Goal: Task Accomplishment & Management: Use online tool/utility

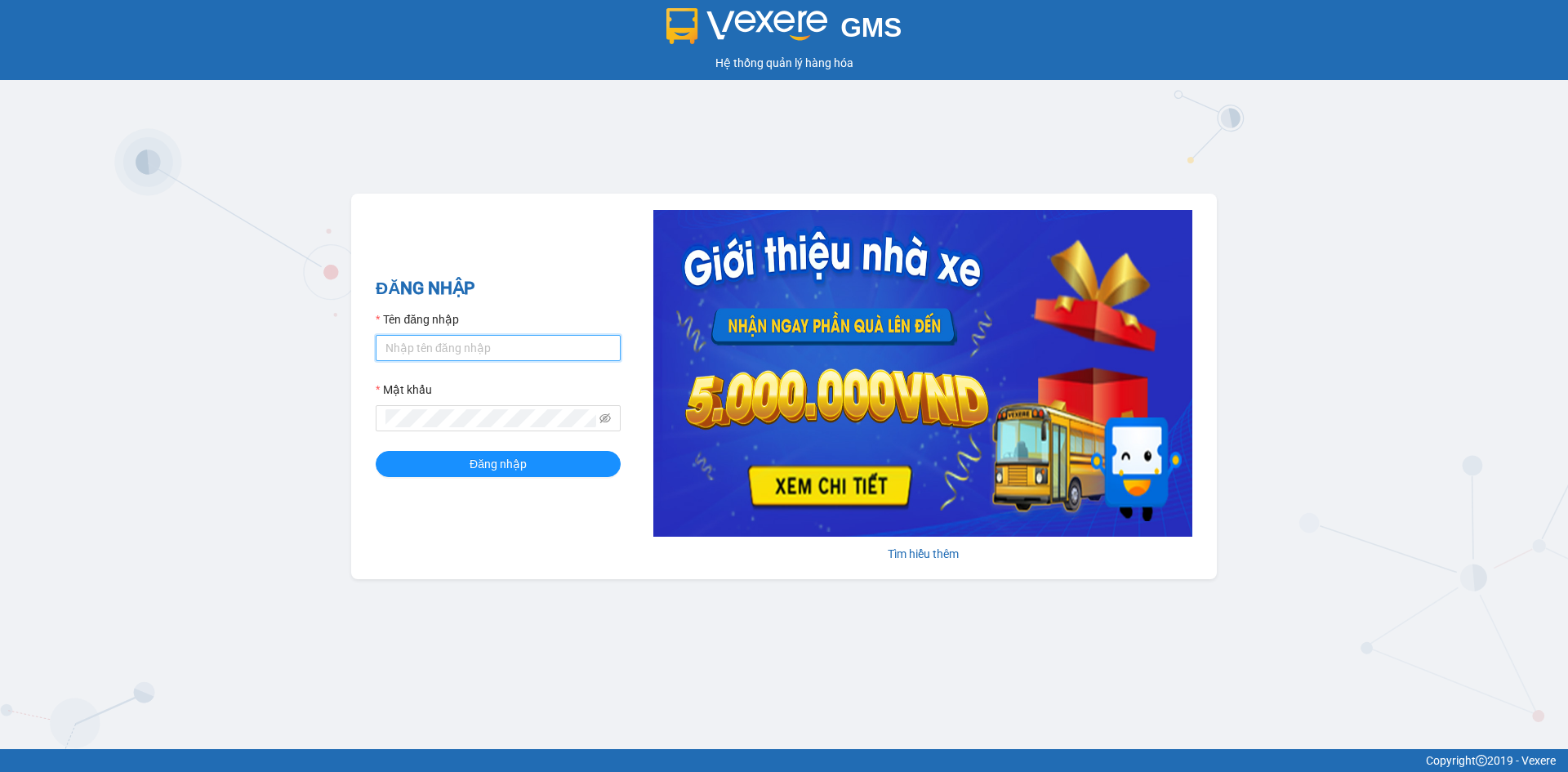
click at [462, 357] on input "Tên đăng nhập" at bounding box center [498, 348] width 245 height 26
type input "tan.namhailimo"
click at [376, 451] on button "Đăng nhập" at bounding box center [498, 464] width 245 height 26
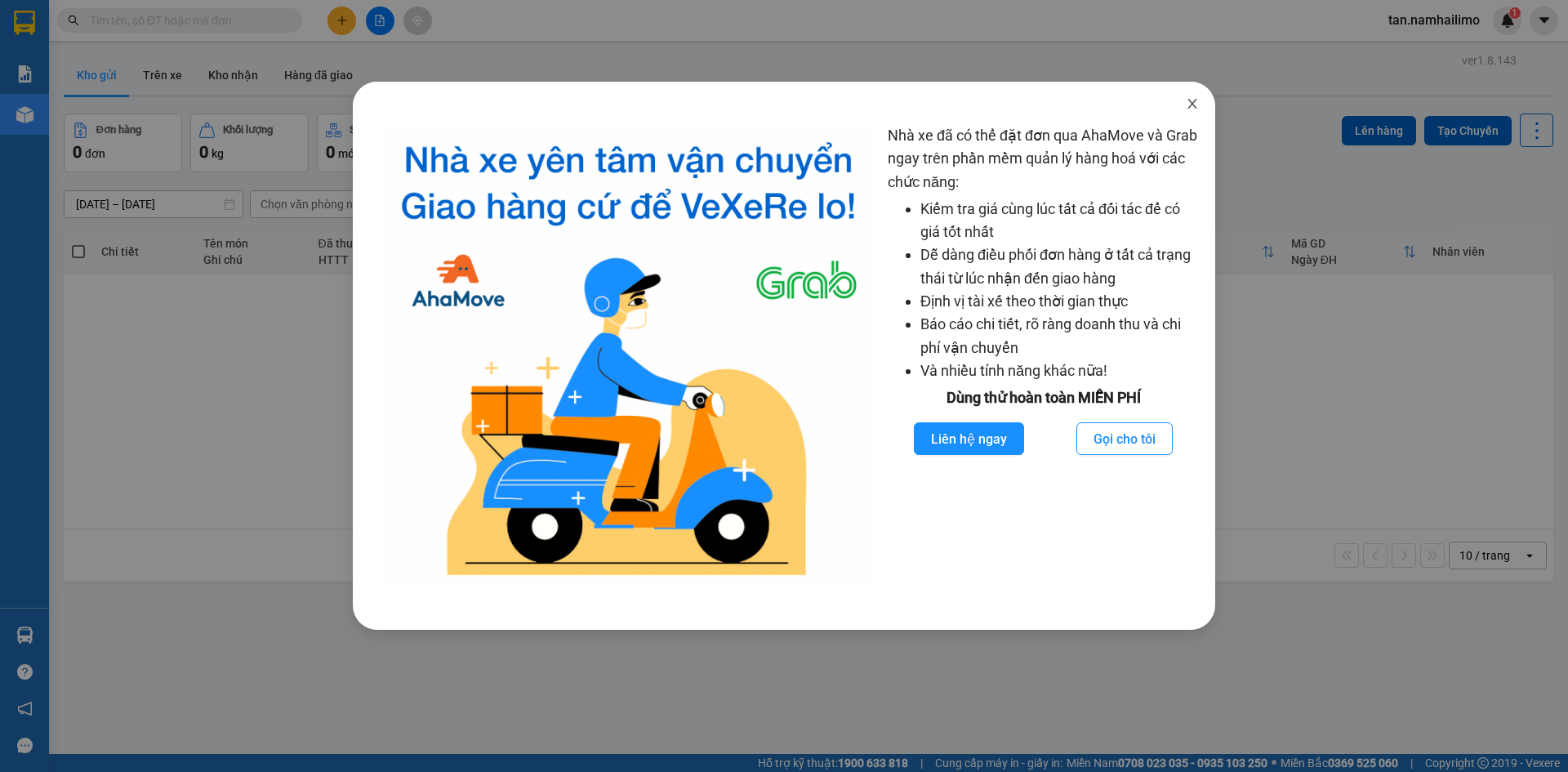
click at [1193, 114] on span "Close" at bounding box center [1192, 105] width 46 height 46
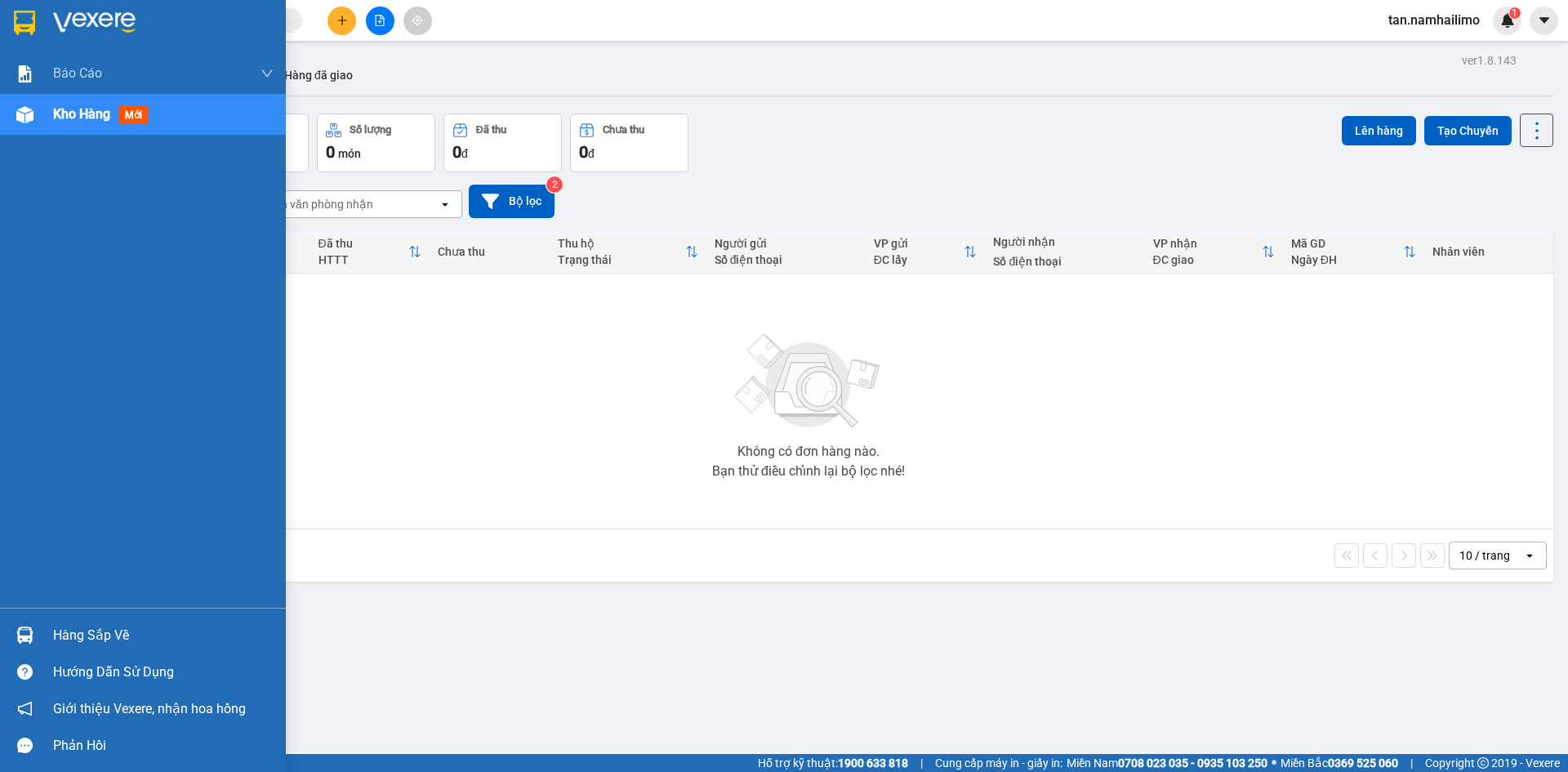
click at [27, 627] on img at bounding box center [25, 635] width 17 height 17
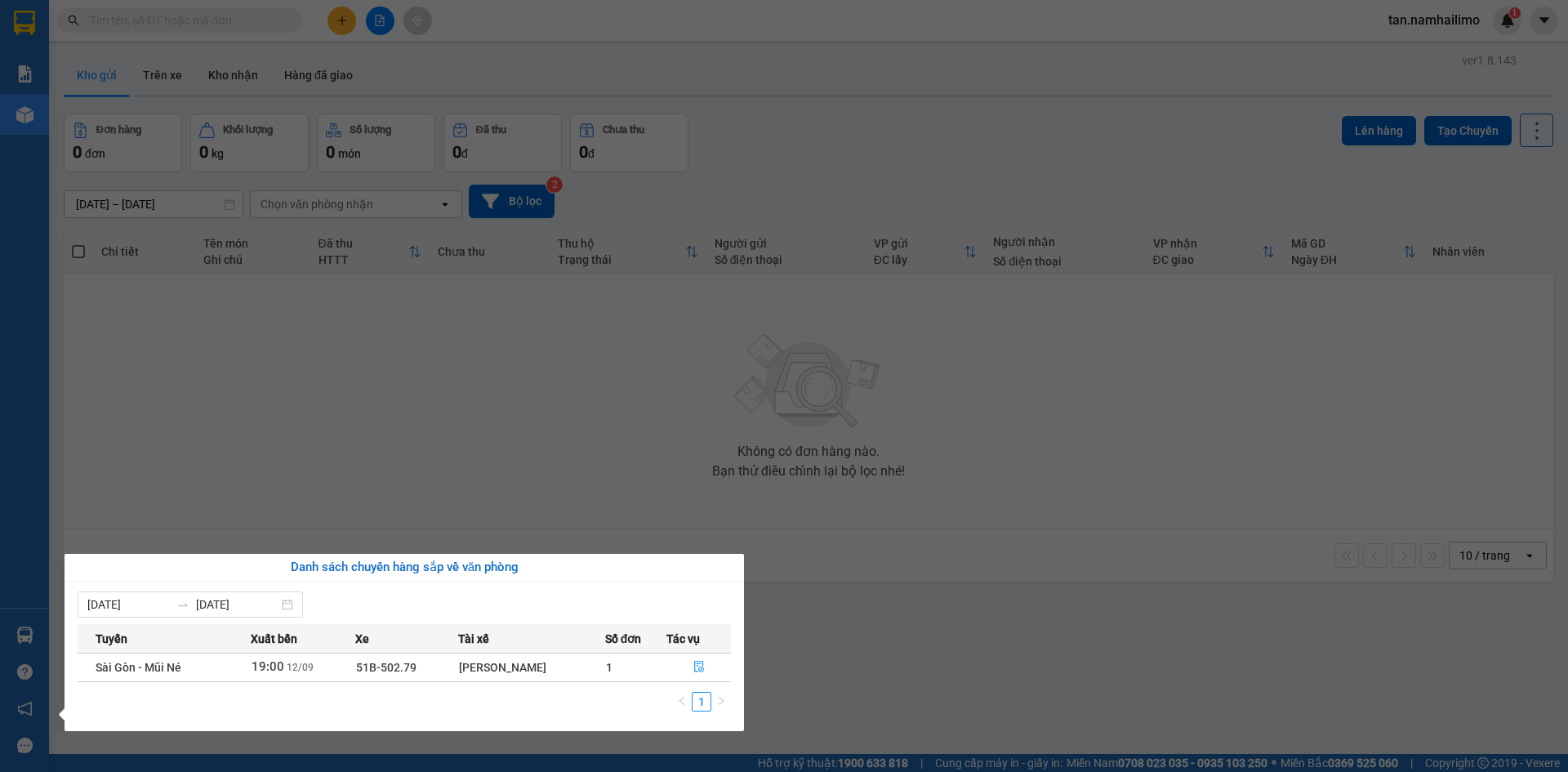
click at [655, 489] on section "Kết quả tìm kiếm ( 0 ) Bộ lọc No Data tan.namhailimo 1 Báo cáo Báo cáo dòng tiề…" at bounding box center [784, 386] width 1568 height 772
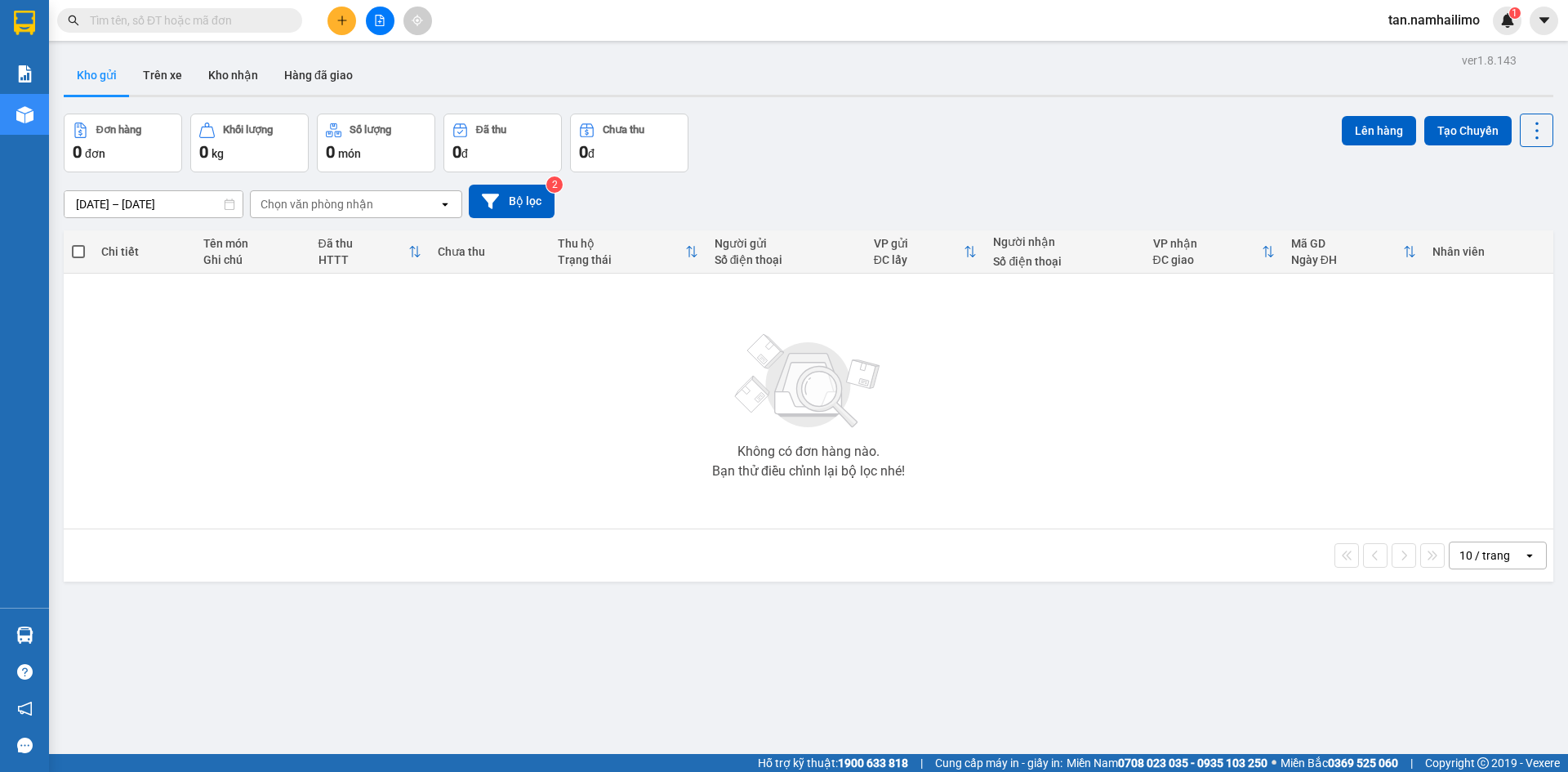
drag, startPoint x: 531, startPoint y: 459, endPoint x: 349, endPoint y: 312, distance: 234.0
click at [530, 459] on div "Không có đơn hàng nào. Bạn thử điều chỉnh lại bộ lọc nhé!" at bounding box center [808, 401] width 1473 height 245
click at [376, 24] on icon "file-add" at bounding box center [380, 20] width 9 height 11
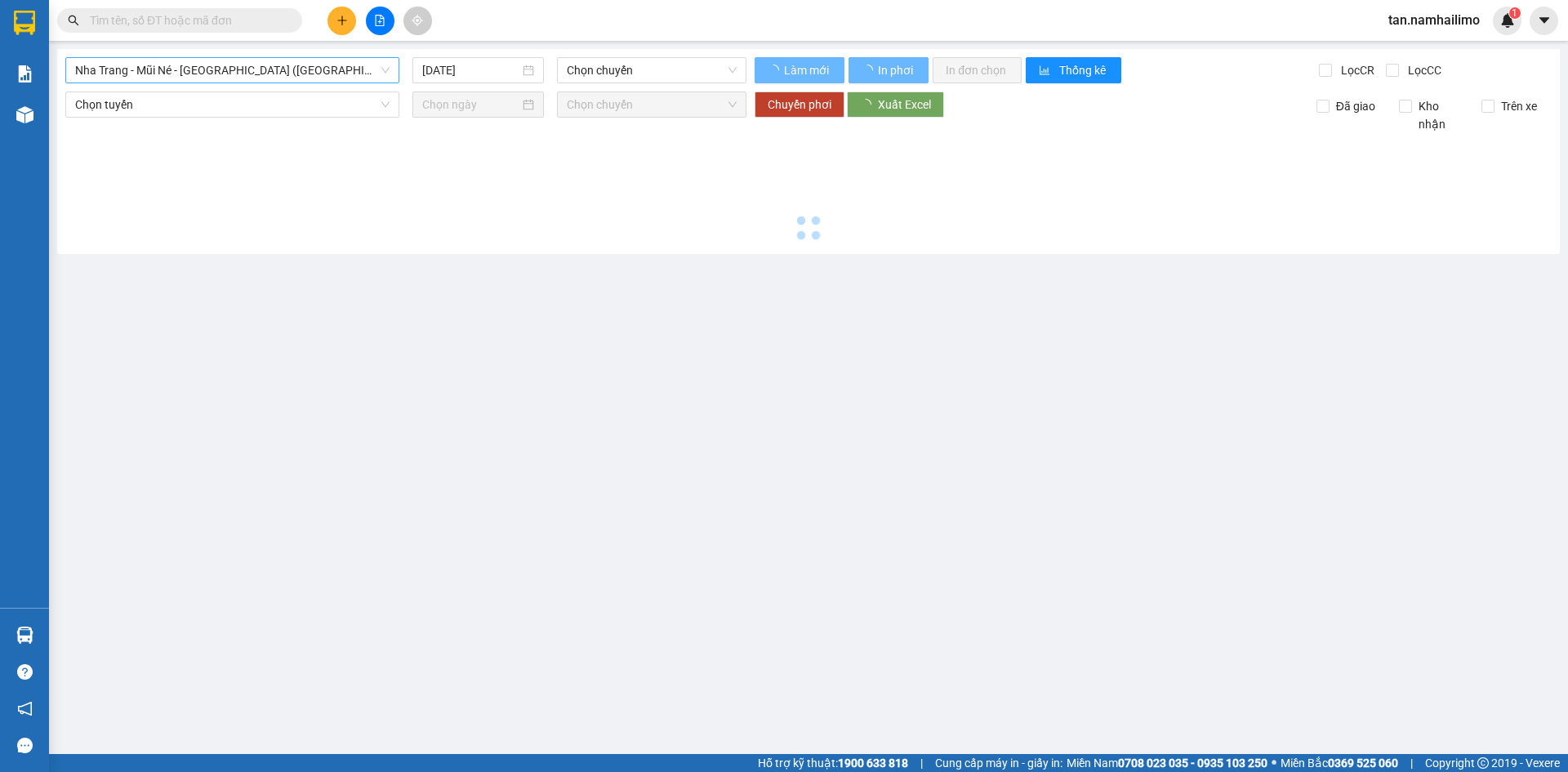
click at [194, 74] on span "Nha Trang - Mũi Né - Sài Gòn (Sáng)" at bounding box center [232, 70] width 314 height 25
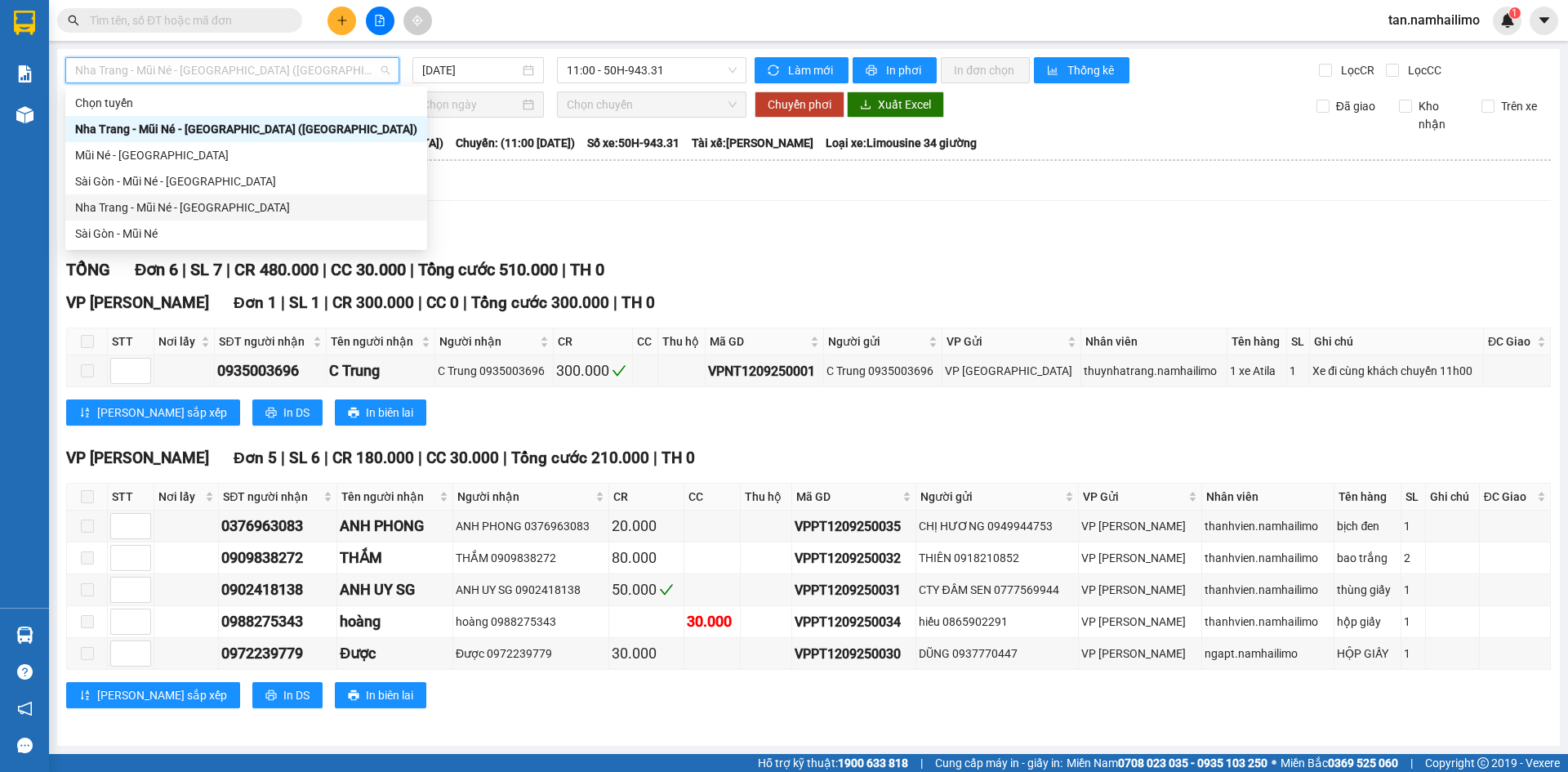
click at [206, 214] on div "Nha Trang - Mũi Né - Sài Gòn" at bounding box center [246, 207] width 342 height 18
type input "12/09/2025"
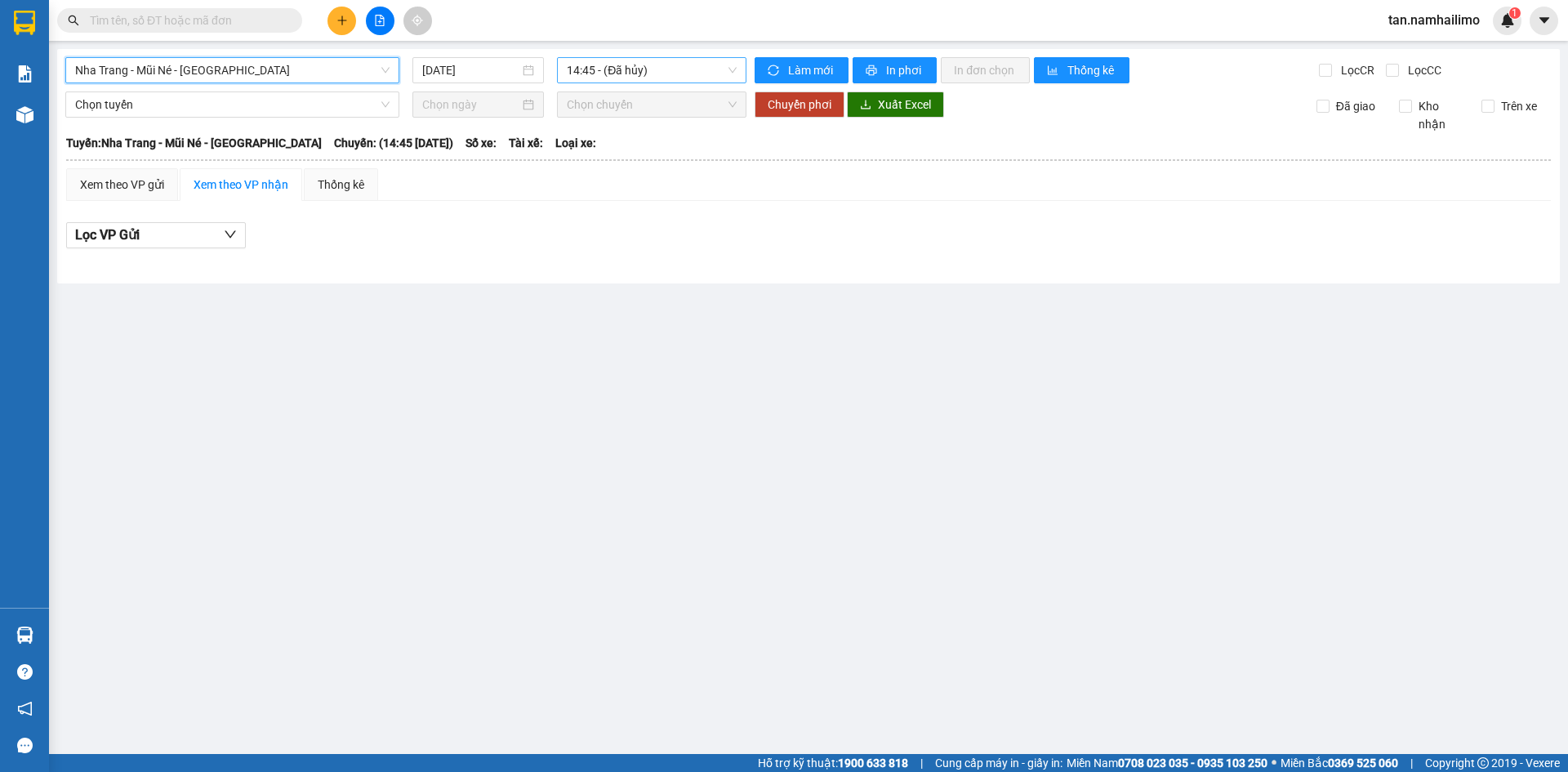
click at [621, 67] on span "14:45 - (Đã hủy)" at bounding box center [652, 70] width 170 height 25
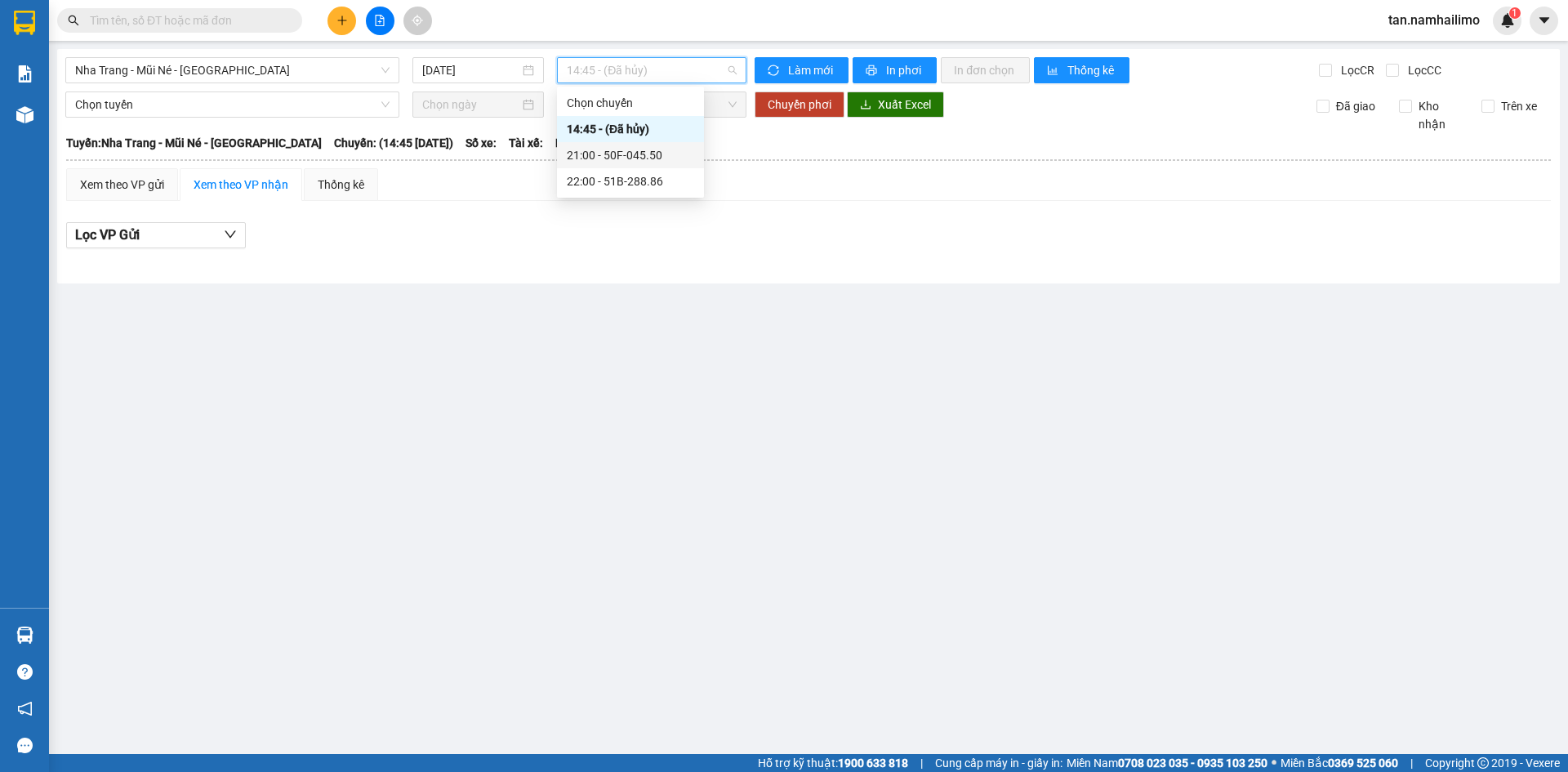
click at [649, 158] on div "21:00 - 50F-045.50" at bounding box center [630, 155] width 127 height 18
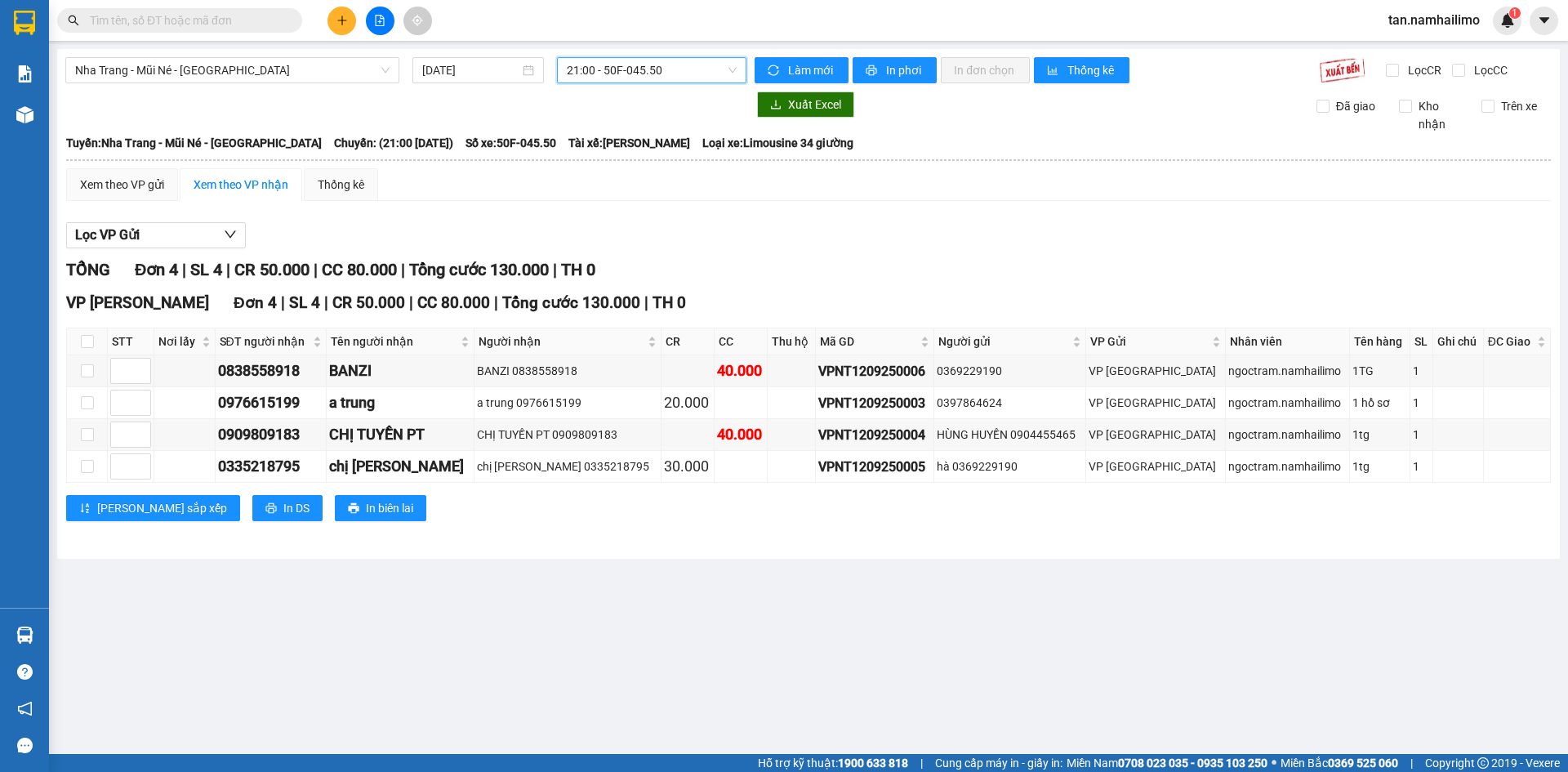
click at [629, 62] on span "21:00 - 50F-045.50" at bounding box center [652, 70] width 170 height 25
click at [629, 185] on div "22:00 - 51B-288.86" at bounding box center [630, 181] width 127 height 18
